Goal: Information Seeking & Learning: Learn about a topic

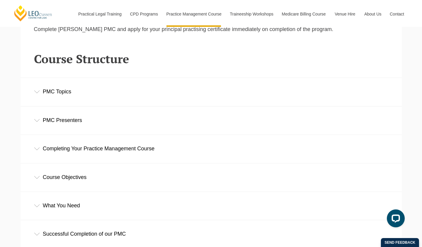
scroll to position [834, 0]
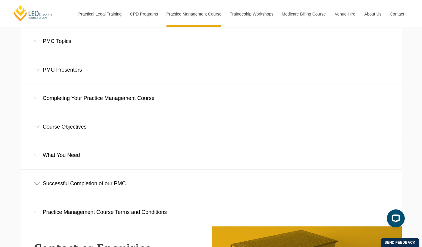
click at [71, 156] on div "What You Need" at bounding box center [211, 155] width 381 height 28
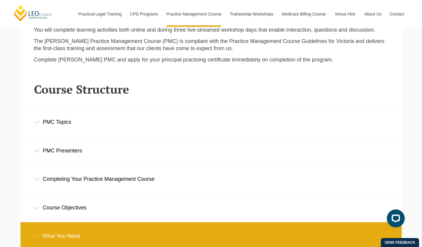
scroll to position [685, 0]
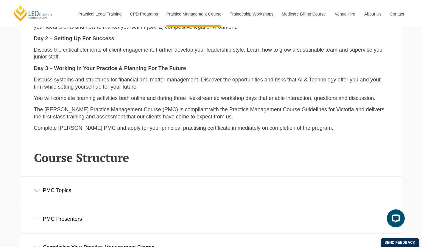
click at [73, 195] on div "PMC Topics" at bounding box center [211, 190] width 381 height 28
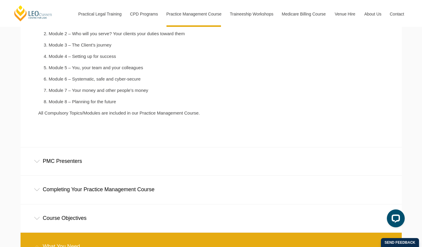
scroll to position [863, 0]
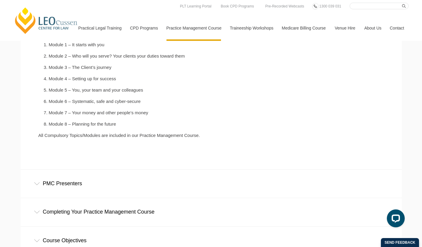
click at [81, 115] on li "Module 7 – Your money and other people’s money" at bounding box center [140, 112] width 182 height 5
click at [79, 124] on li "Module 8 – Planning for the future" at bounding box center [140, 123] width 182 height 5
click at [74, 135] on p "All Compulsory Topics/Modules are included in our Practice Management Course." at bounding box center [134, 134] width 193 height 5
click at [59, 185] on div "PMC Presenters" at bounding box center [211, 183] width 381 height 28
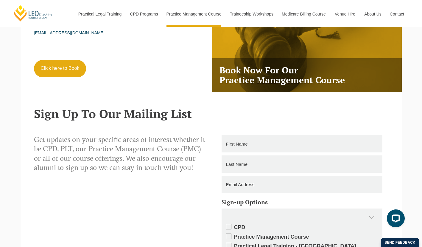
scroll to position [1576, 0]
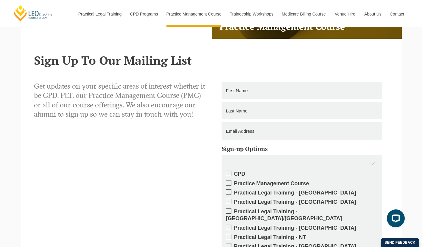
click at [229, 185] on span at bounding box center [228, 182] width 5 height 5
click at [234, 181] on input "Practice Management Course" at bounding box center [234, 181] width 0 height 0
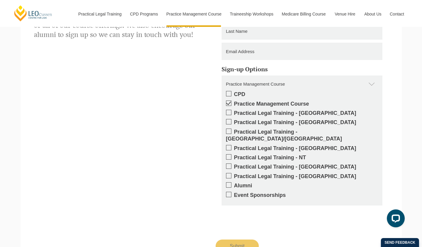
scroll to position [1755, 0]
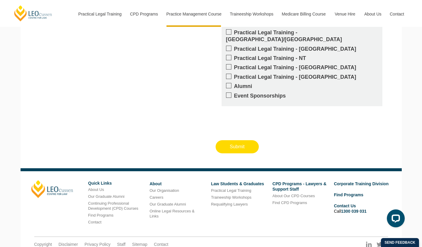
click at [244, 142] on input "Submit" at bounding box center [237, 146] width 43 height 13
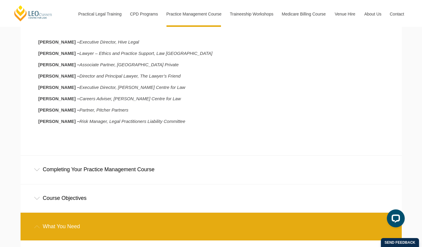
scroll to position [1038, 0]
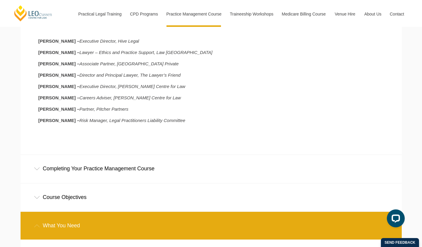
click at [112, 169] on div "Completing Your Practice Management Course" at bounding box center [211, 169] width 381 height 28
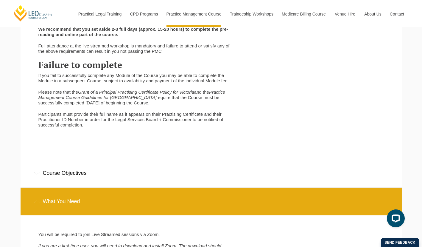
scroll to position [1336, 0]
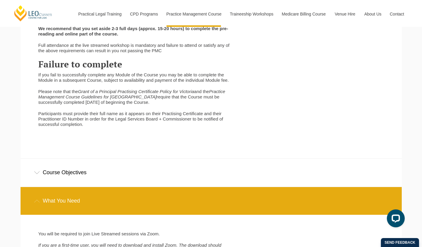
click at [103, 177] on div "Course Objectives" at bounding box center [211, 172] width 381 height 28
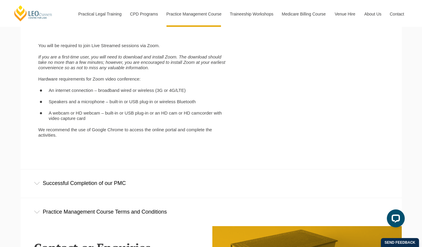
scroll to position [1691, 0]
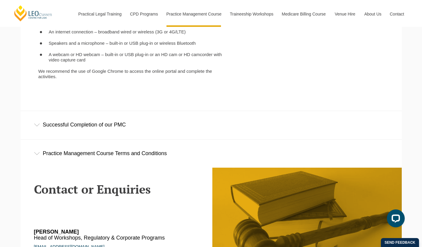
click at [116, 129] on div "Successful Completion of our PMC" at bounding box center [211, 125] width 381 height 28
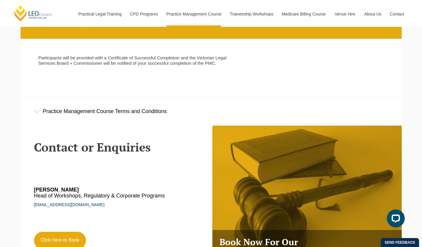
scroll to position [1810, 0]
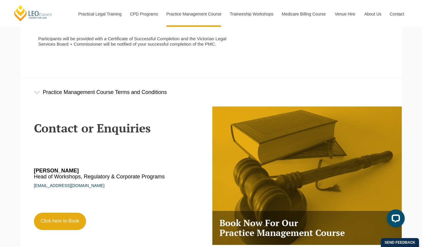
click at [35, 96] on div "Practice Management Course Terms and Conditions" at bounding box center [211, 92] width 381 height 28
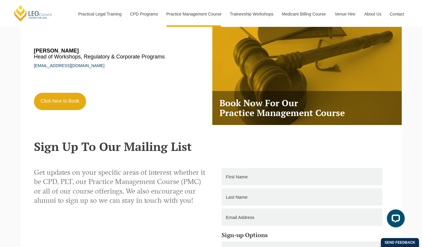
scroll to position [2286, 0]
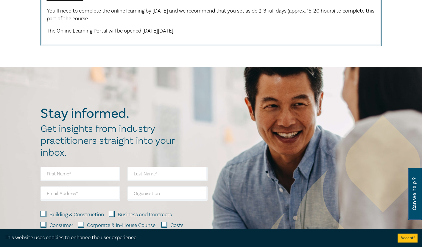
scroll to position [834, 0]
